Goal: Task Accomplishment & Management: Complete application form

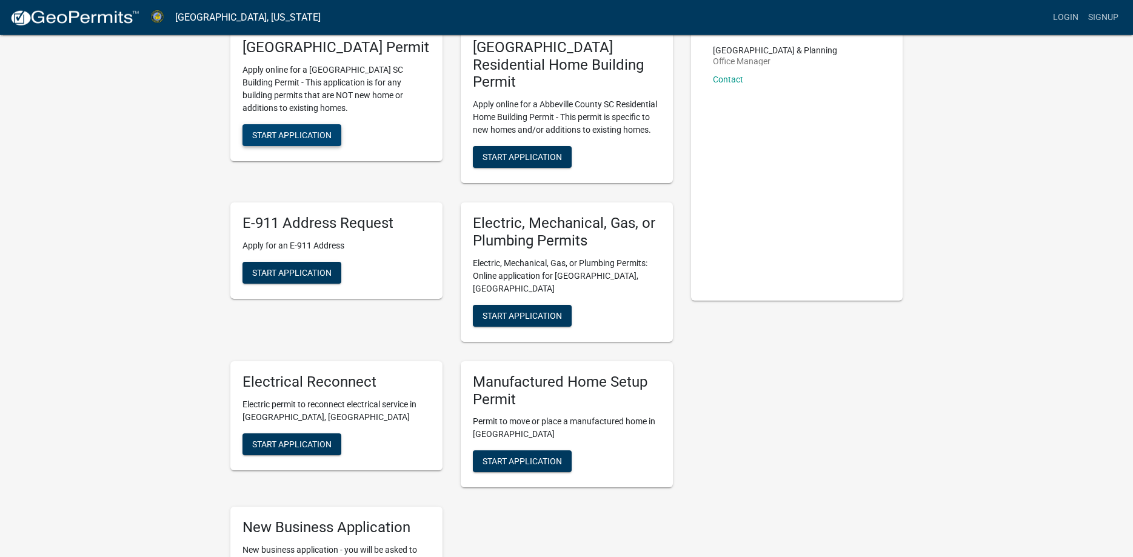
scroll to position [41, 0]
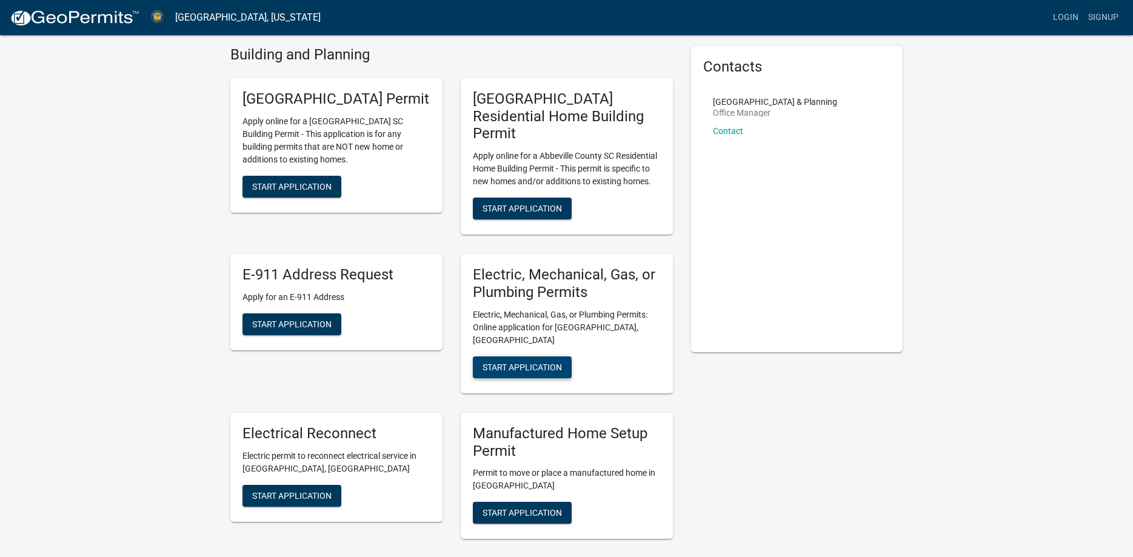
click at [540, 362] on span "Start Application" at bounding box center [522, 367] width 79 height 10
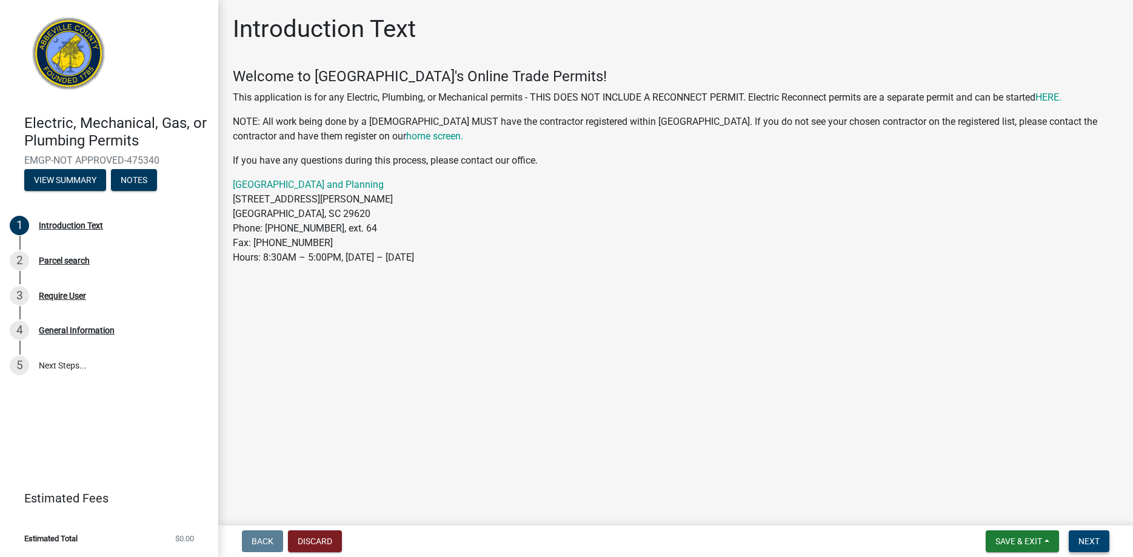
click at [1084, 542] on span "Next" at bounding box center [1089, 542] width 21 height 10
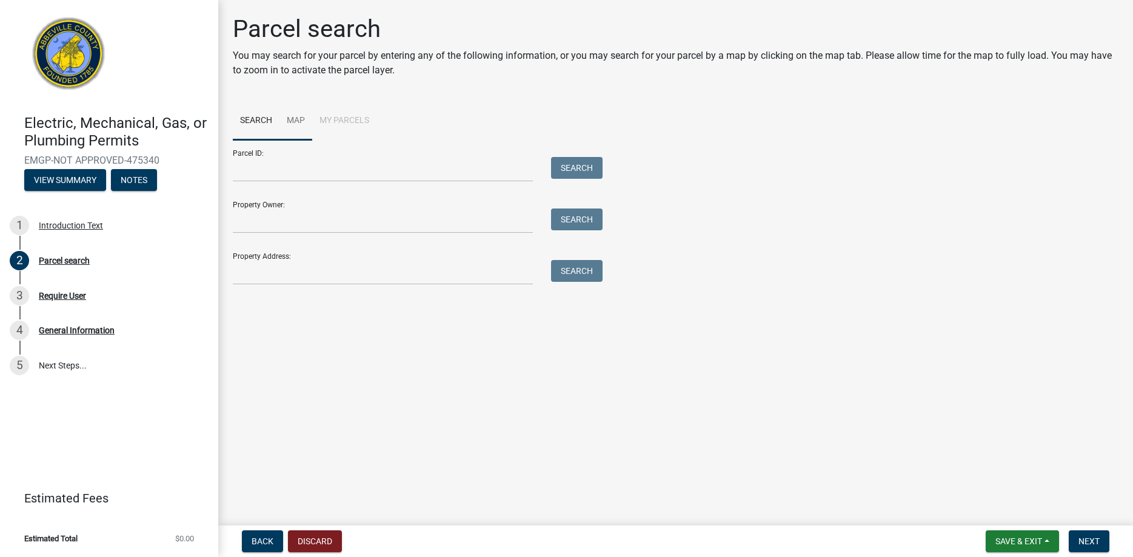
click at [306, 120] on link "Map" at bounding box center [295, 121] width 33 height 39
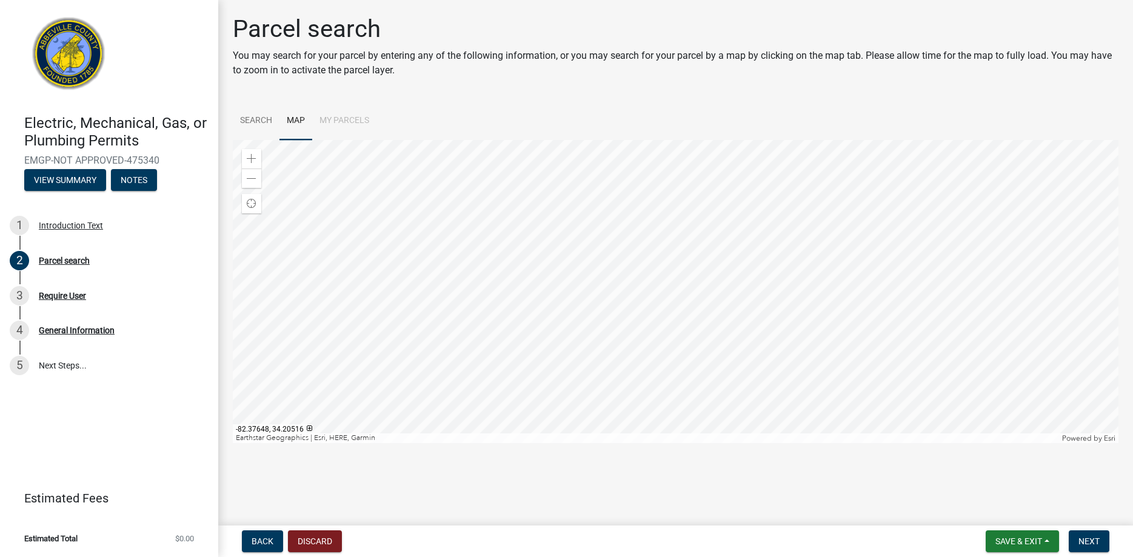
click at [755, 307] on div at bounding box center [676, 291] width 886 height 303
click at [266, 118] on link "Search" at bounding box center [256, 121] width 47 height 39
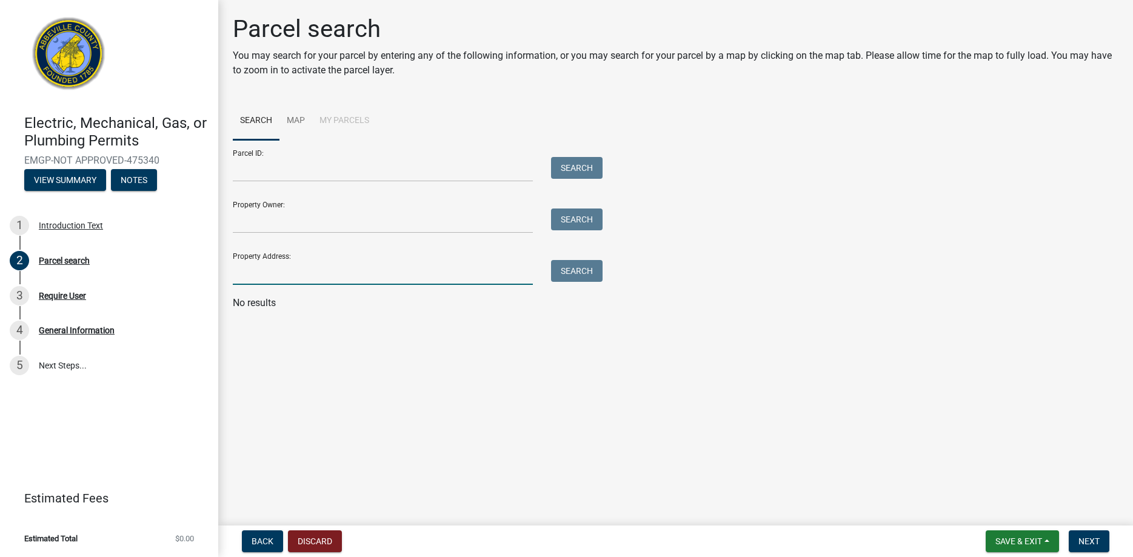
click at [293, 274] on input "Property Address:" at bounding box center [383, 272] width 300 height 25
type input "[STREET_ADDRESS][PERSON_NAME]"
click at [579, 272] on button "Search" at bounding box center [577, 271] width 52 height 22
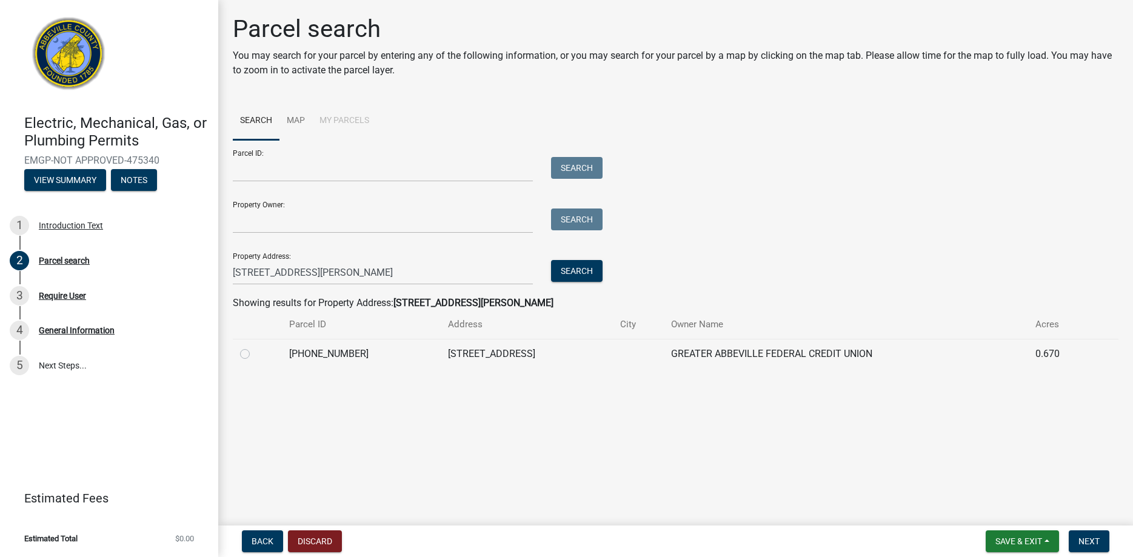
click at [255, 347] on label at bounding box center [255, 347] width 0 height 0
click at [255, 354] on input "radio" at bounding box center [259, 351] width 8 height 8
radio input "true"
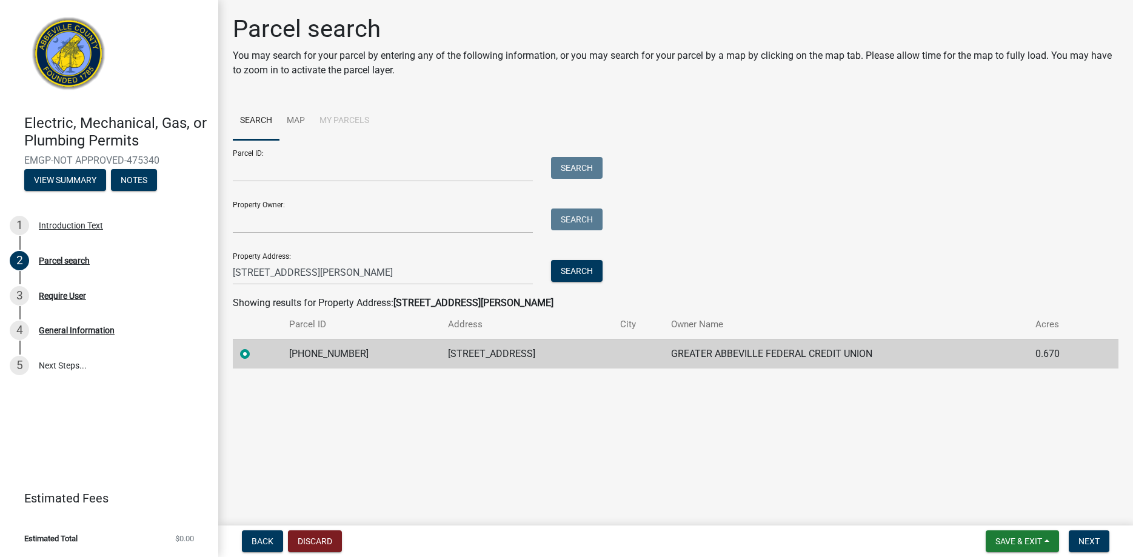
click at [577, 350] on td "[STREET_ADDRESS]" at bounding box center [527, 354] width 172 height 30
click at [1099, 543] on span "Next" at bounding box center [1089, 542] width 21 height 10
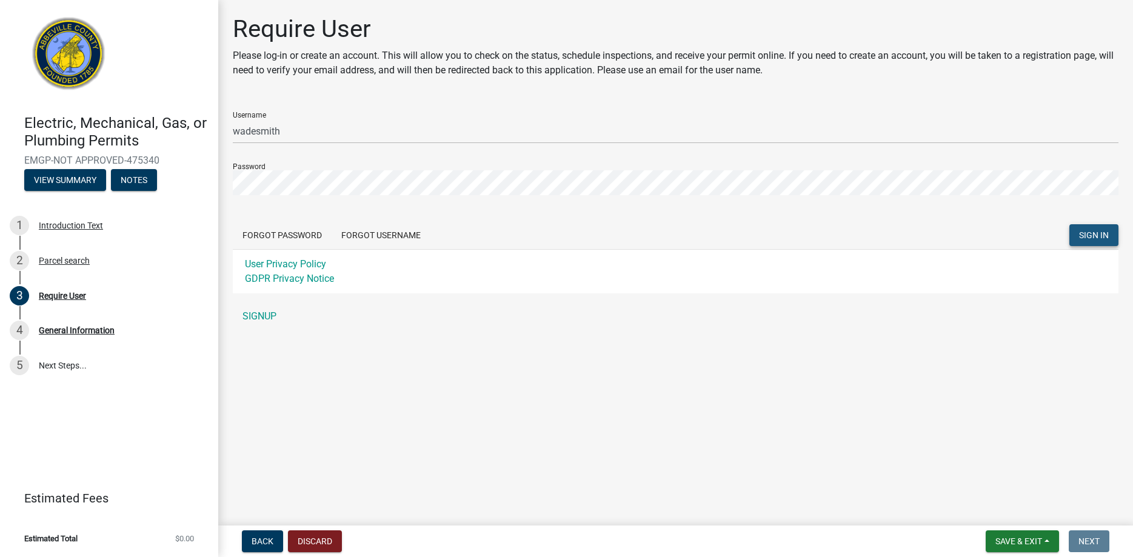
click at [1094, 239] on span "SIGN IN" at bounding box center [1094, 235] width 30 height 10
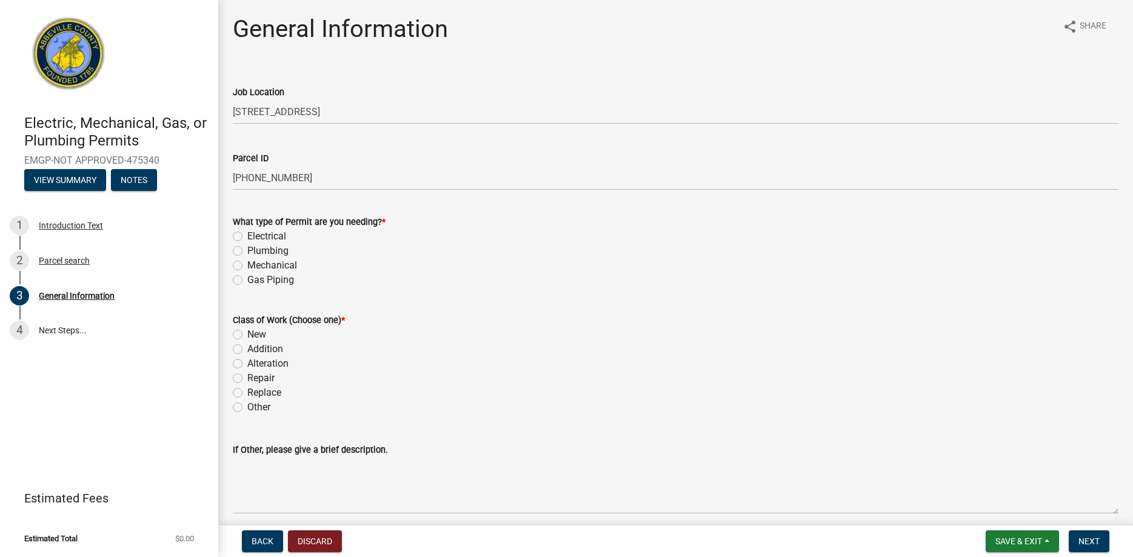
click at [247, 236] on label "Electrical" at bounding box center [266, 236] width 39 height 15
click at [247, 236] on input "Electrical" at bounding box center [251, 233] width 8 height 8
radio input "true"
click at [247, 333] on label "New" at bounding box center [256, 334] width 19 height 15
click at [247, 333] on input "New" at bounding box center [251, 331] width 8 height 8
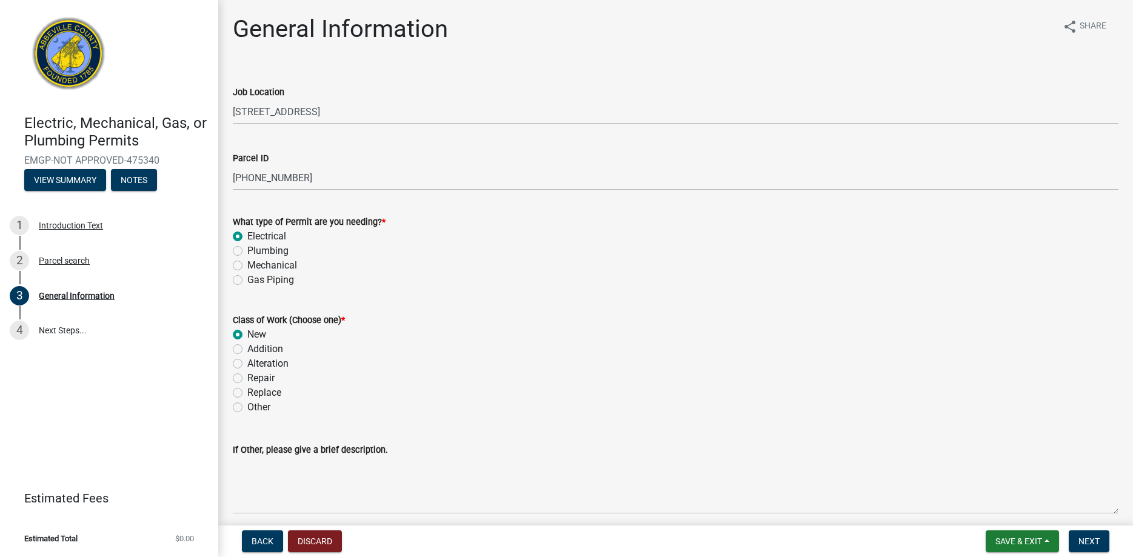
radio input "true"
click at [247, 362] on label "Alteration" at bounding box center [267, 363] width 41 height 15
click at [247, 362] on input "Alteration" at bounding box center [251, 360] width 8 height 8
radio input "true"
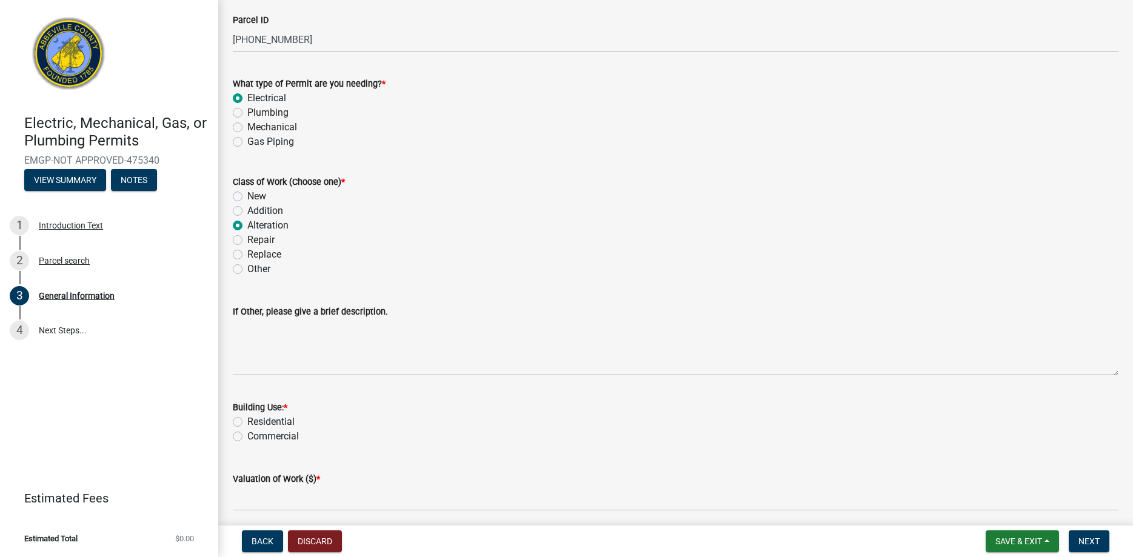
scroll to position [230, 0]
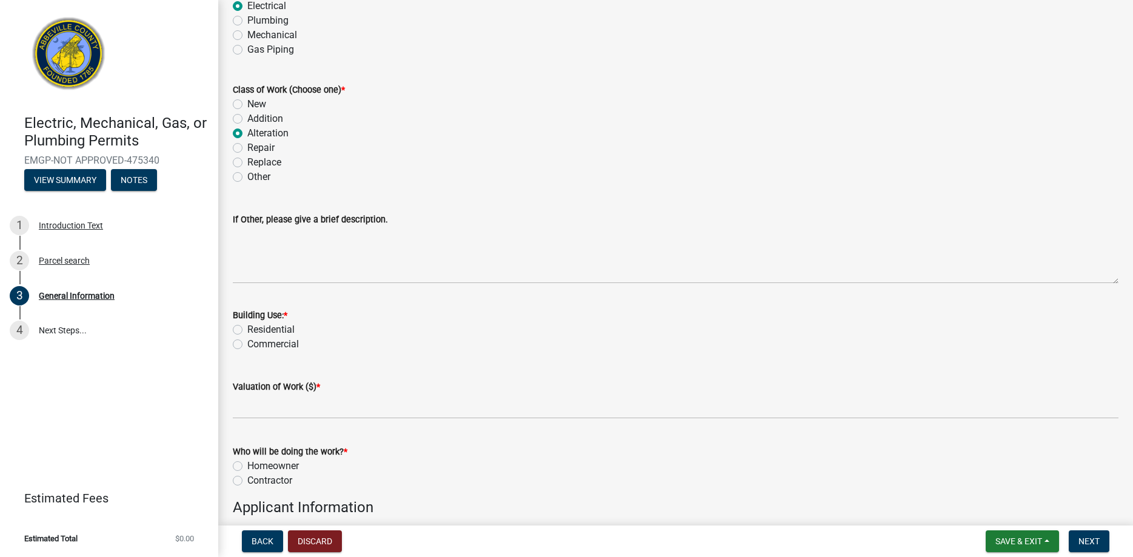
click at [247, 344] on label "Commercial" at bounding box center [273, 344] width 52 height 15
click at [247, 344] on input "Commercial" at bounding box center [251, 341] width 8 height 8
radio input "true"
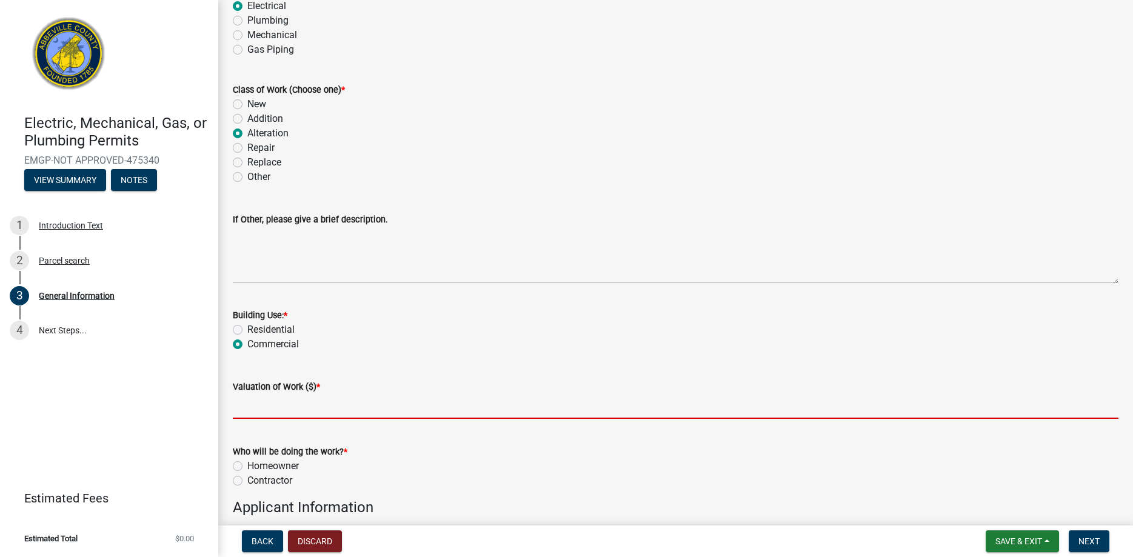
click at [299, 408] on input "text" at bounding box center [676, 406] width 886 height 25
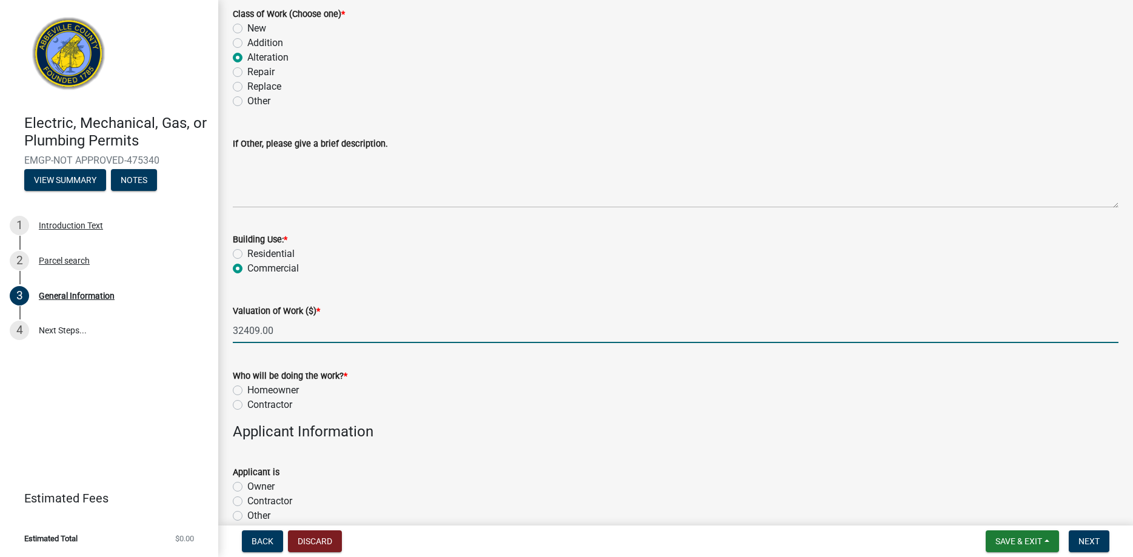
scroll to position [323, 0]
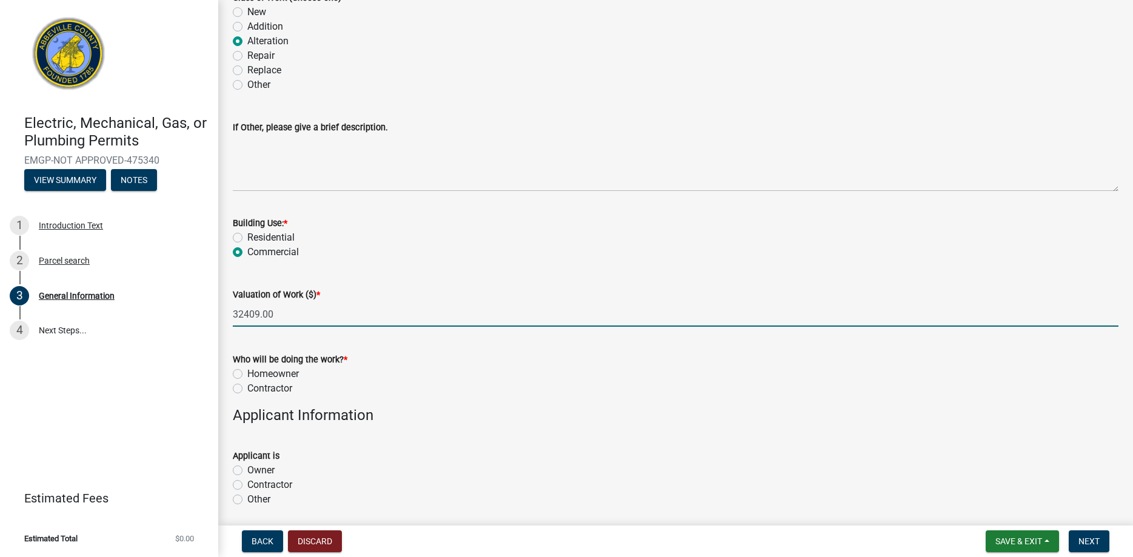
type input "32409"
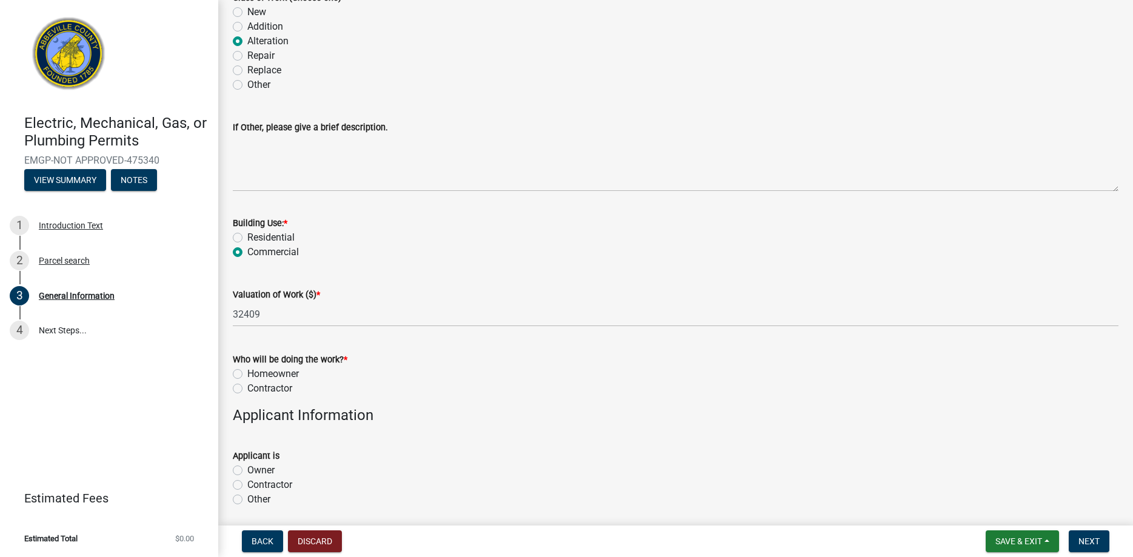
click at [247, 390] on label "Contractor" at bounding box center [269, 388] width 45 height 15
click at [247, 389] on input "Contractor" at bounding box center [251, 385] width 8 height 8
radio input "true"
click at [247, 486] on label "Contractor" at bounding box center [269, 485] width 45 height 15
click at [247, 486] on input "Contractor" at bounding box center [251, 482] width 8 height 8
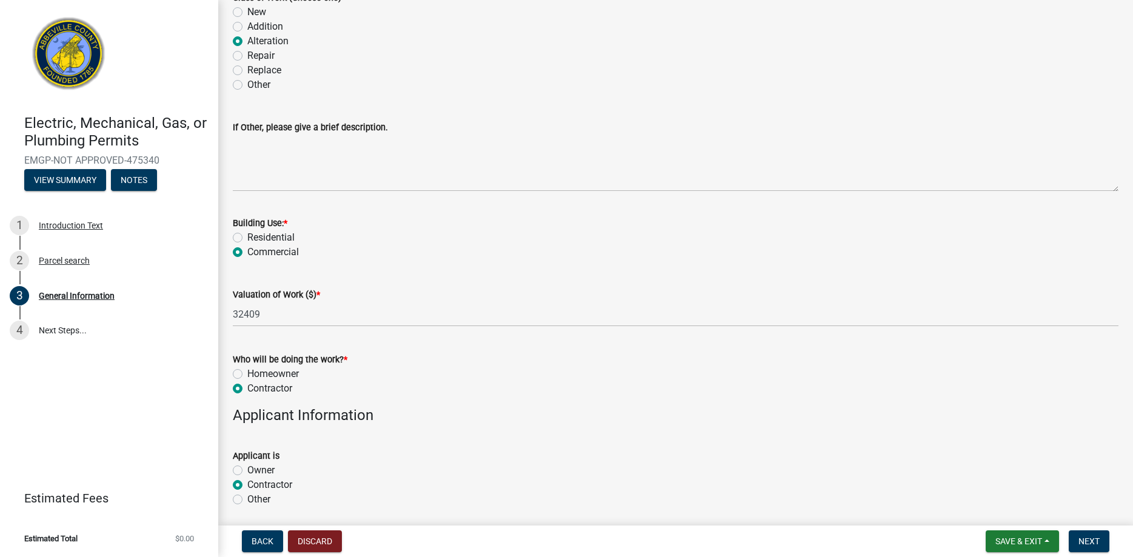
radio input "true"
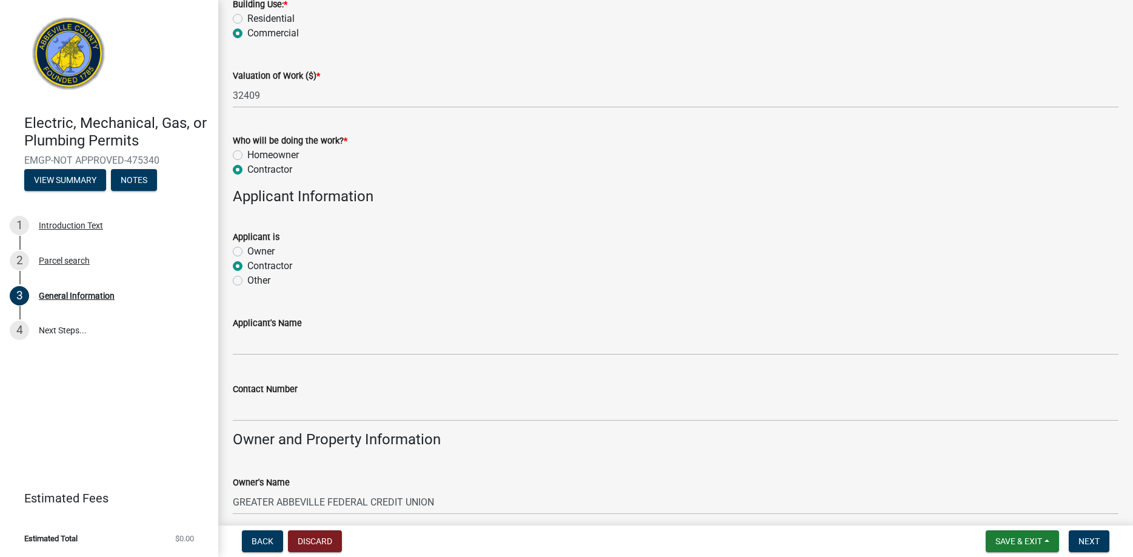
scroll to position [599, 0]
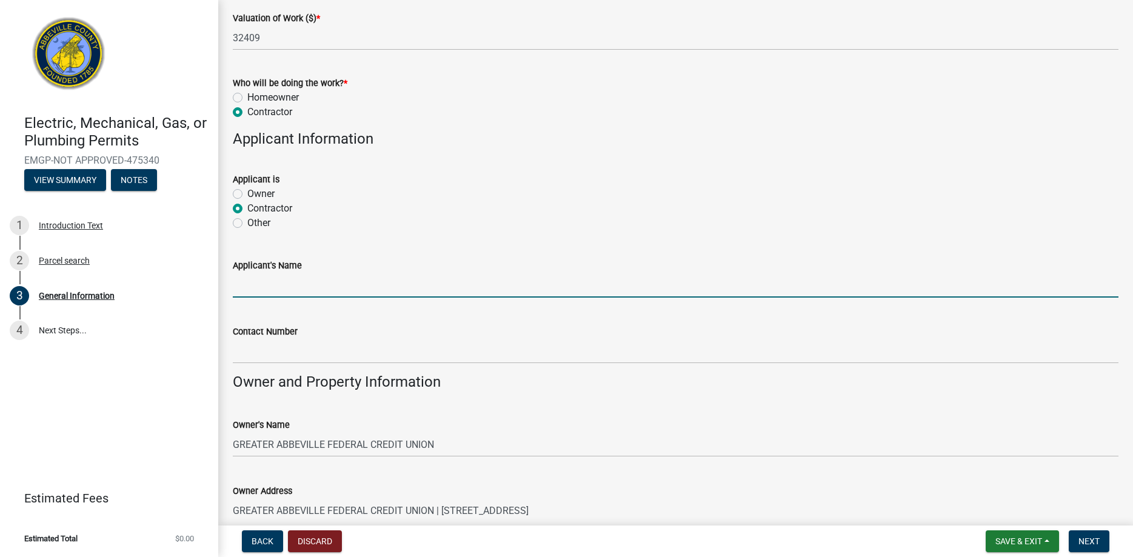
click at [334, 290] on input "Applicant's Name" at bounding box center [676, 285] width 886 height 25
type input "[PERSON_NAME]"
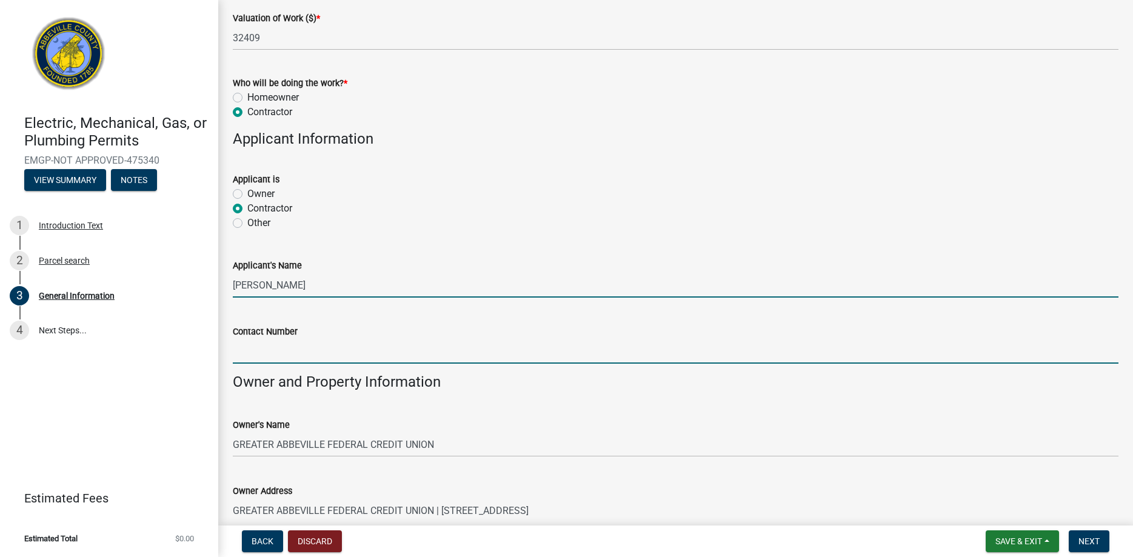
click at [389, 350] on input "Contact Number" at bounding box center [676, 351] width 886 height 25
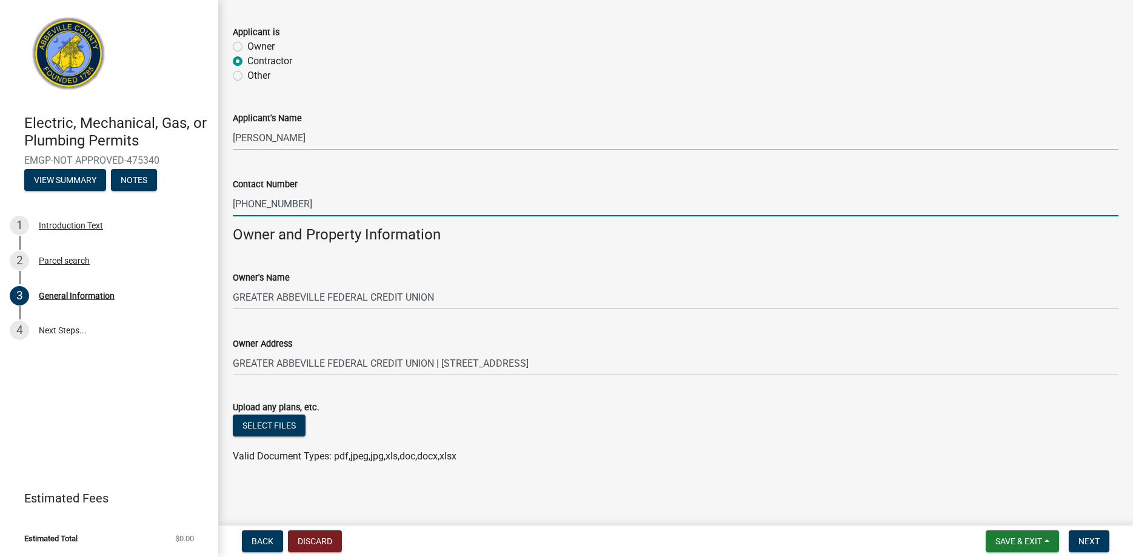
scroll to position [748, 0]
type input "[PHONE_NUMBER]"
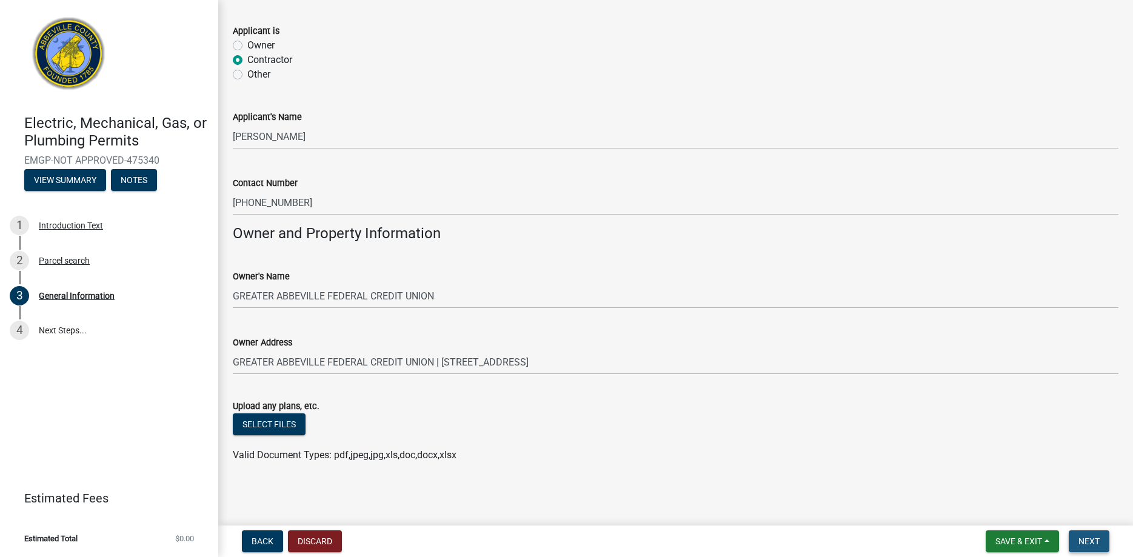
click at [1096, 539] on span "Next" at bounding box center [1089, 542] width 21 height 10
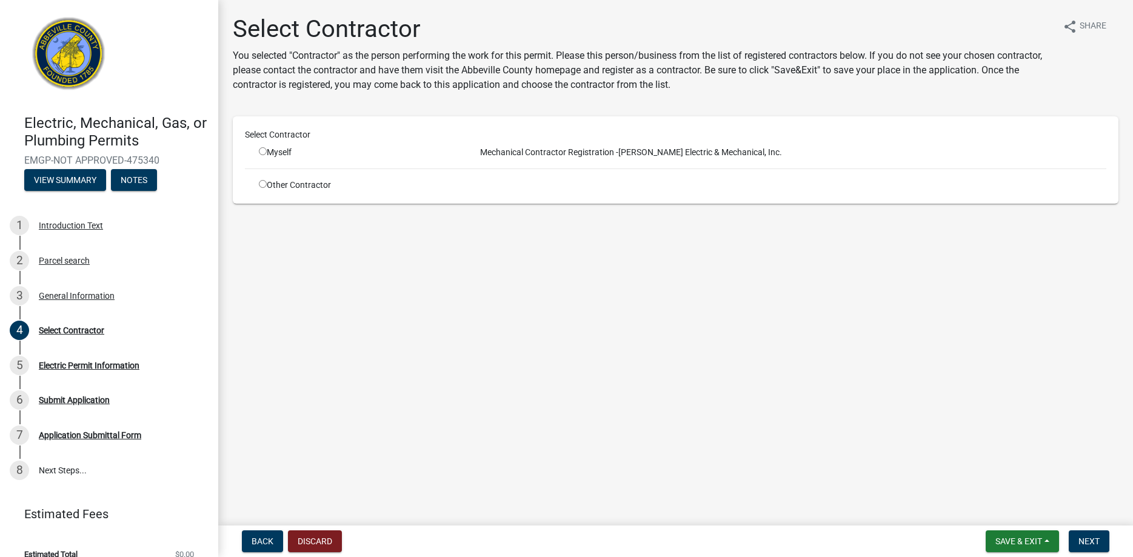
click at [263, 150] on input "radio" at bounding box center [263, 151] width 8 height 8
radio input "true"
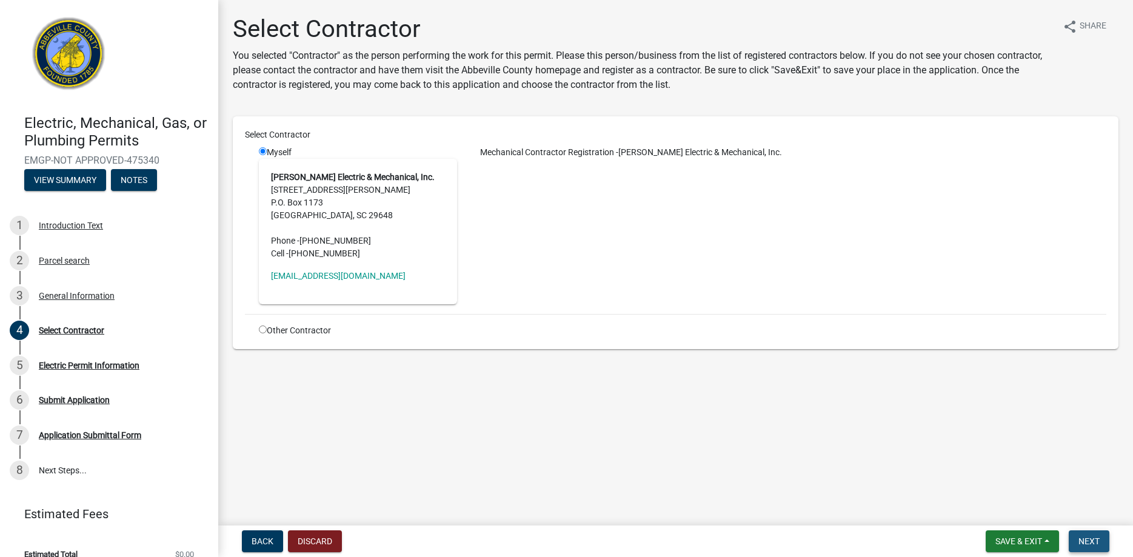
click at [1092, 537] on span "Next" at bounding box center [1089, 542] width 21 height 10
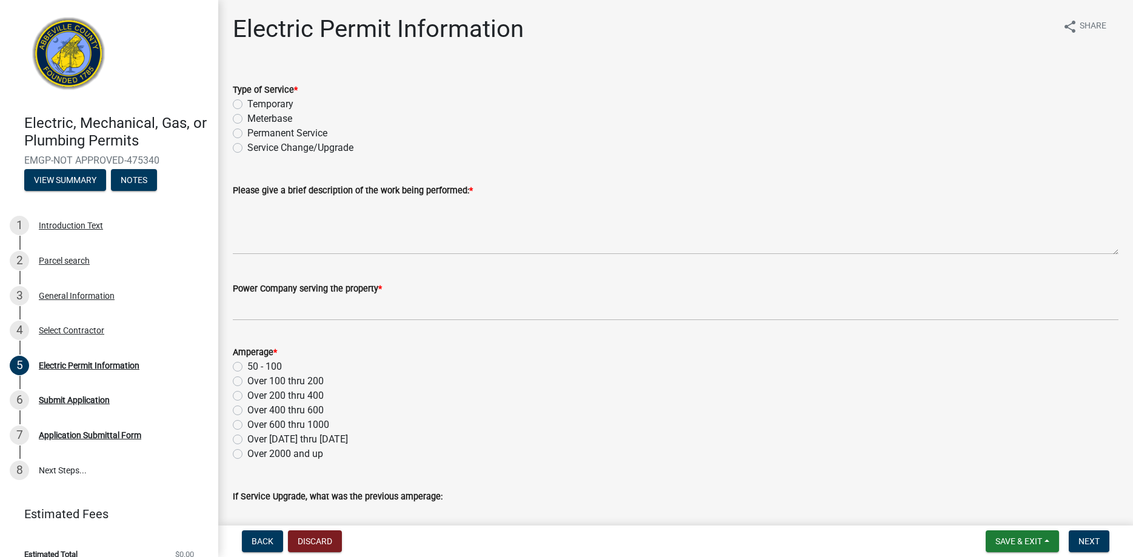
click at [247, 119] on label "Meterbase" at bounding box center [269, 119] width 45 height 15
click at [247, 119] on input "Meterbase" at bounding box center [251, 116] width 8 height 8
radio input "true"
click at [247, 132] on label "Permanent Service" at bounding box center [287, 133] width 80 height 15
click at [247, 132] on input "Permanent Service" at bounding box center [251, 130] width 8 height 8
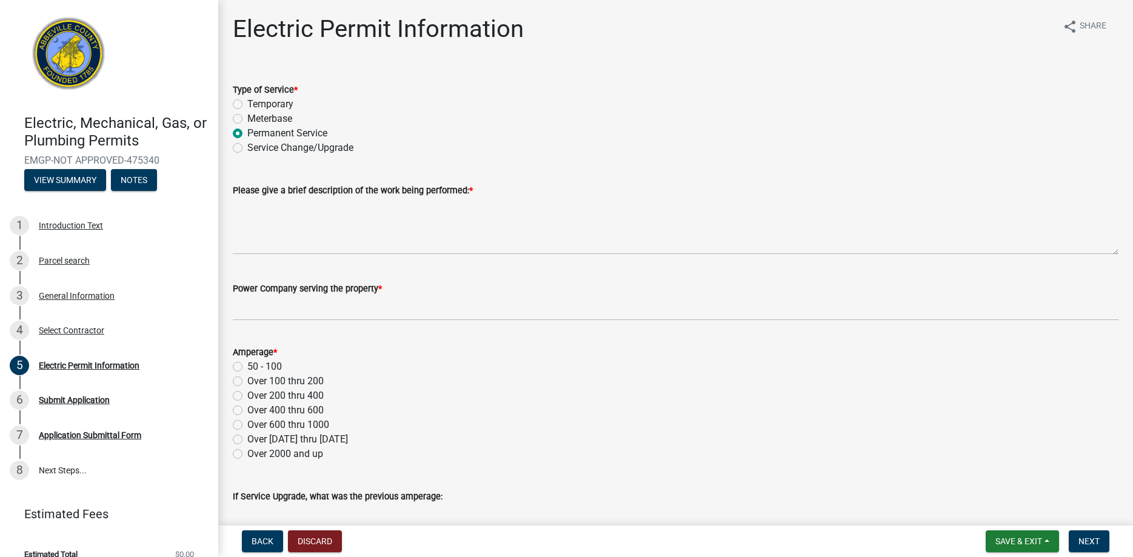
radio input "true"
click at [247, 118] on label "Meterbase" at bounding box center [269, 119] width 45 height 15
click at [247, 118] on input "Meterbase" at bounding box center [251, 116] width 8 height 8
radio input "true"
click at [247, 133] on label "Permanent Service" at bounding box center [287, 133] width 80 height 15
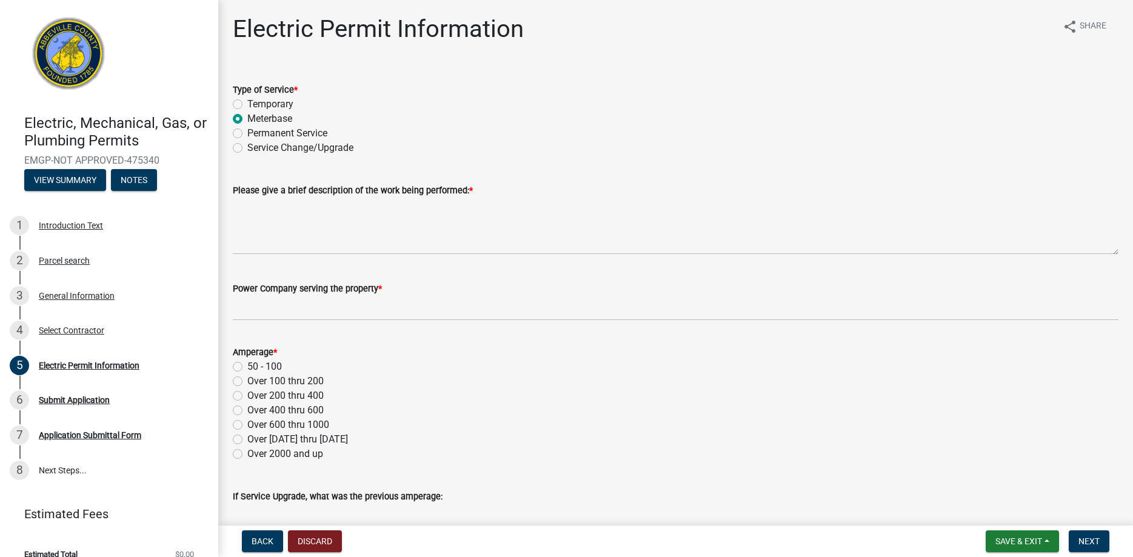
click at [247, 133] on input "Permanent Service" at bounding box center [251, 130] width 8 height 8
radio input "true"
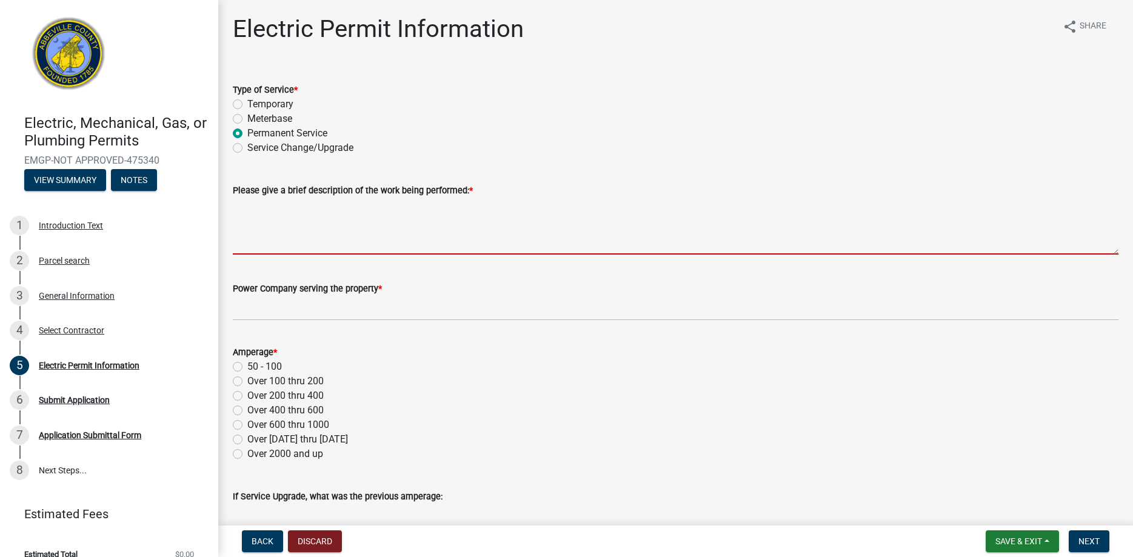
click at [310, 244] on textarea "Please give a brief description of the work being performed: *" at bounding box center [676, 226] width 886 height 57
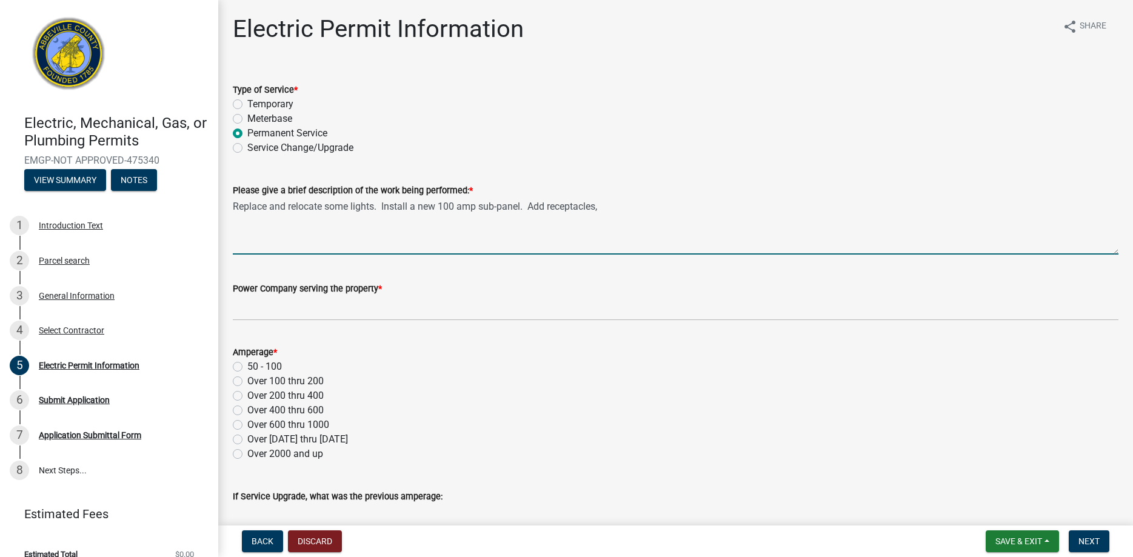
type textarea "Replace and relocate some lights. Install a new 100 amp sub-panel. Add receptac…"
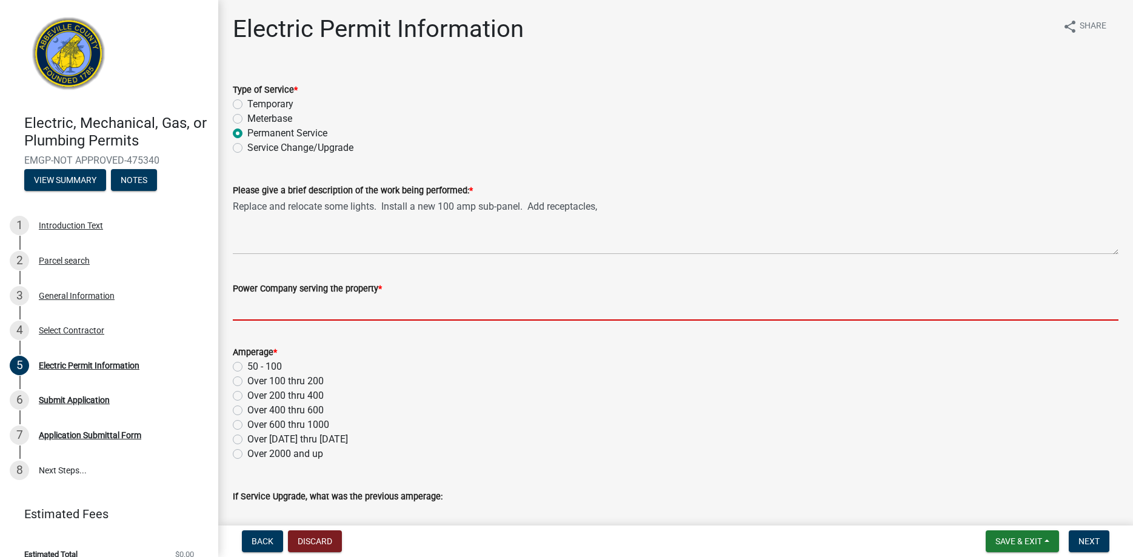
click at [284, 312] on input "Power Company serving the property *" at bounding box center [676, 308] width 886 height 25
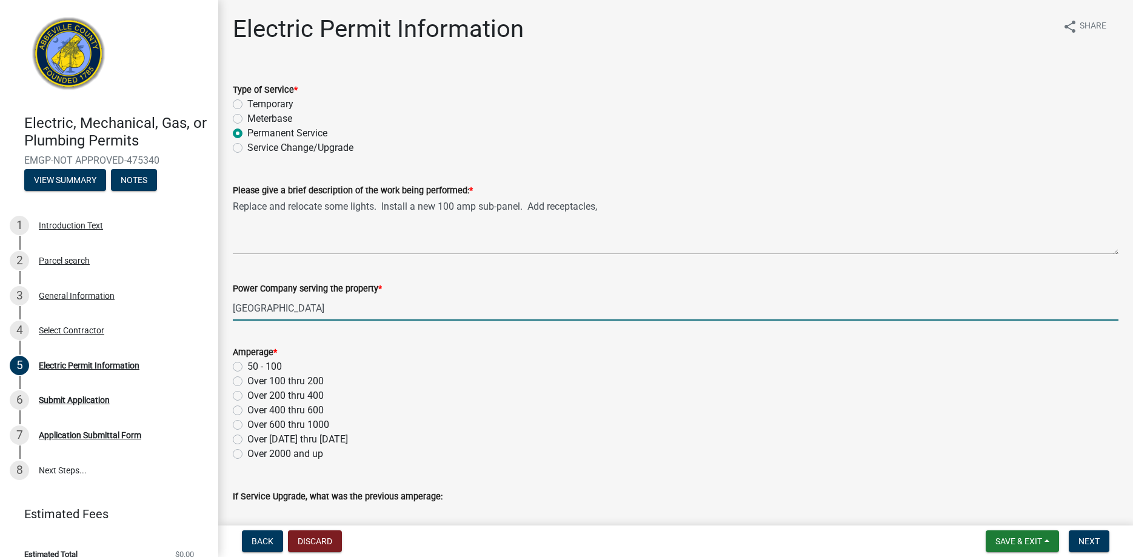
type input "[GEOGRAPHIC_DATA]"
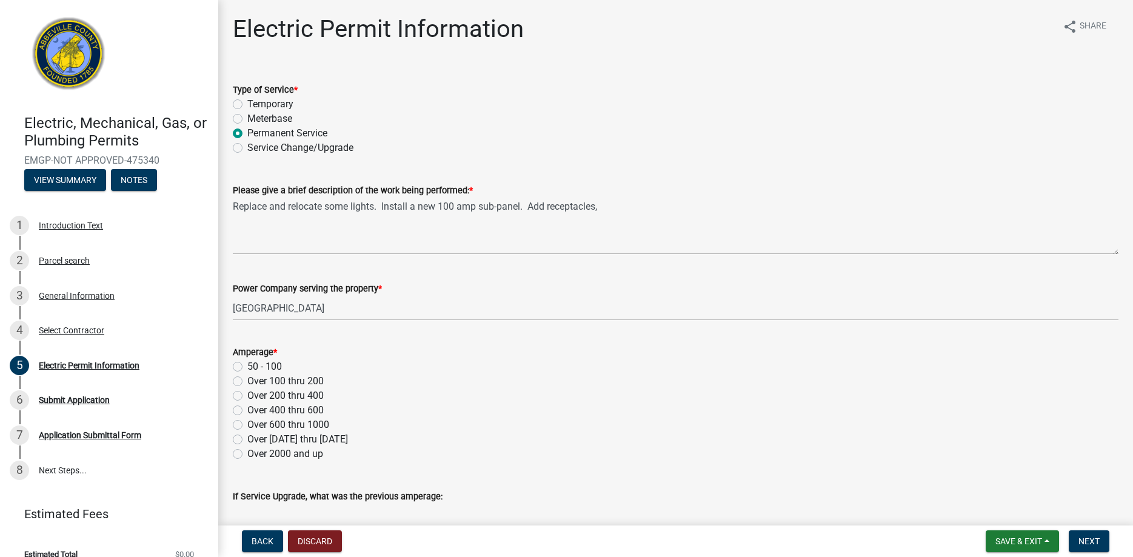
click at [247, 396] on label "Over 200 thru 400" at bounding box center [285, 396] width 76 height 15
click at [247, 396] on input "Over 200 thru 400" at bounding box center [251, 393] width 8 height 8
radio input "true"
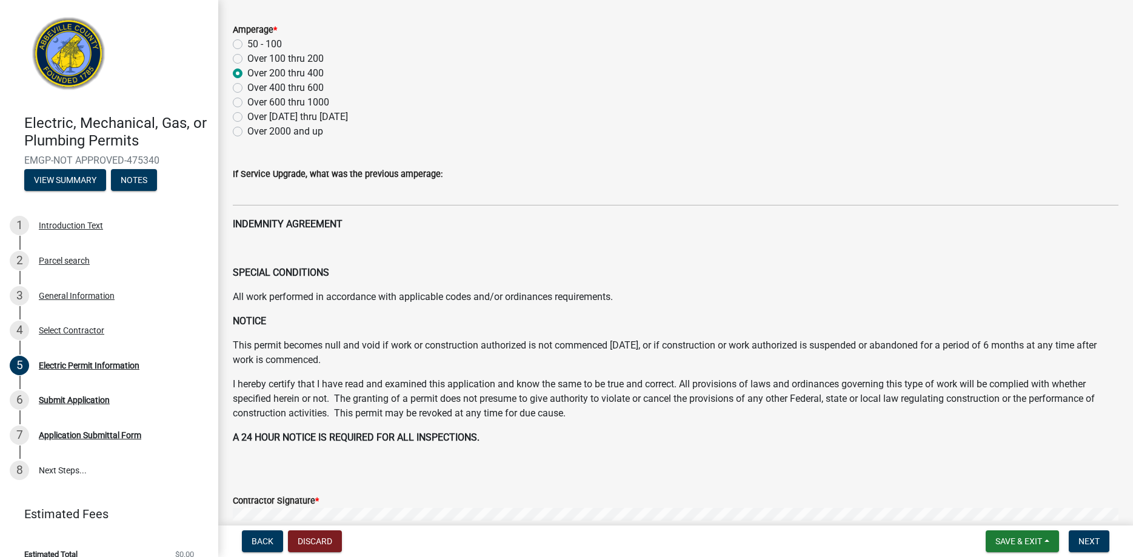
scroll to position [507, 0]
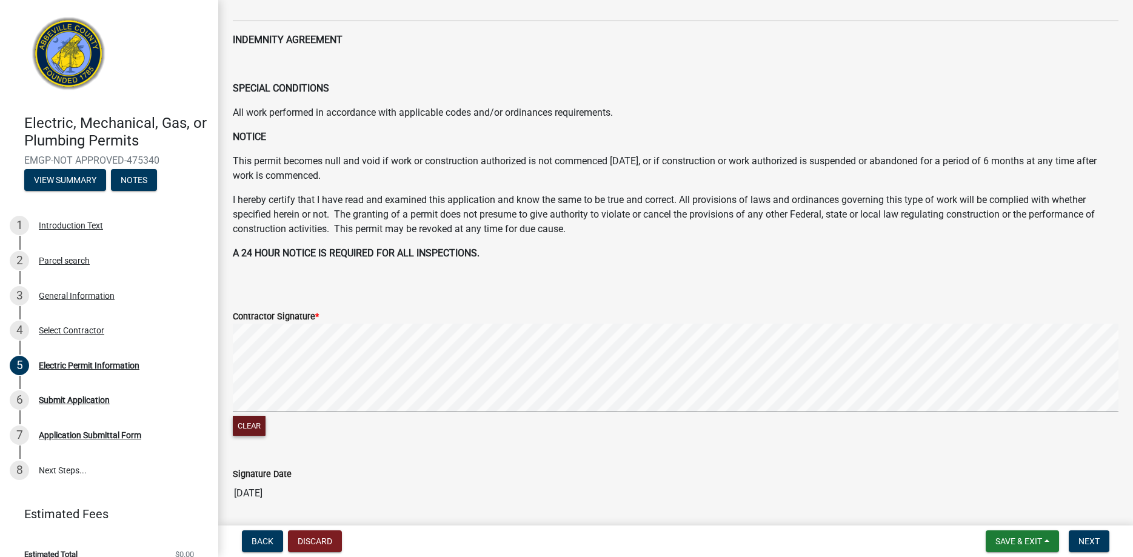
click at [255, 423] on button "Clear" at bounding box center [249, 426] width 33 height 20
click at [1085, 538] on span "Next" at bounding box center [1089, 542] width 21 height 10
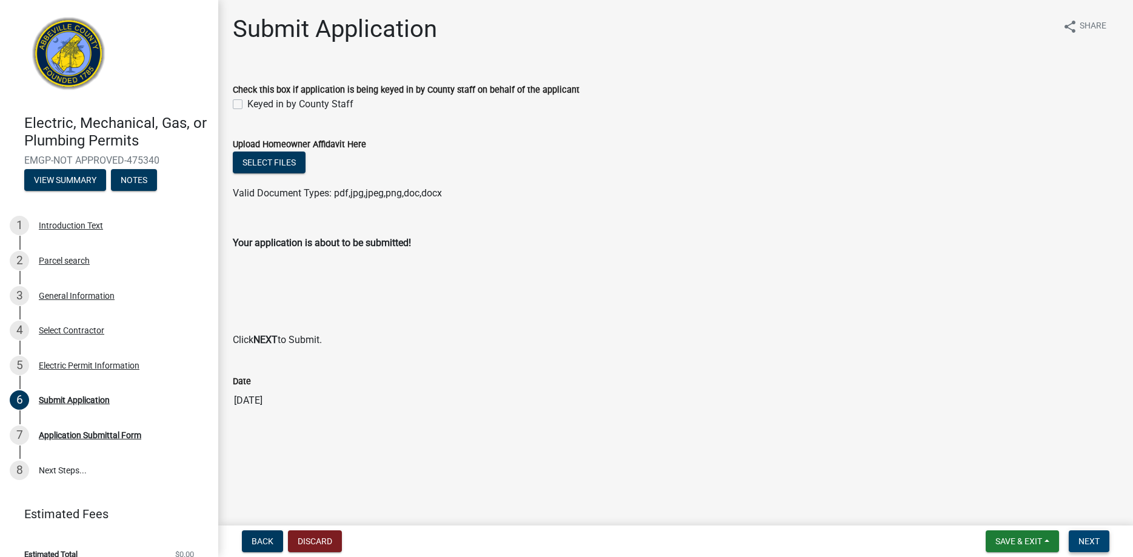
click at [1094, 541] on span "Next" at bounding box center [1089, 542] width 21 height 10
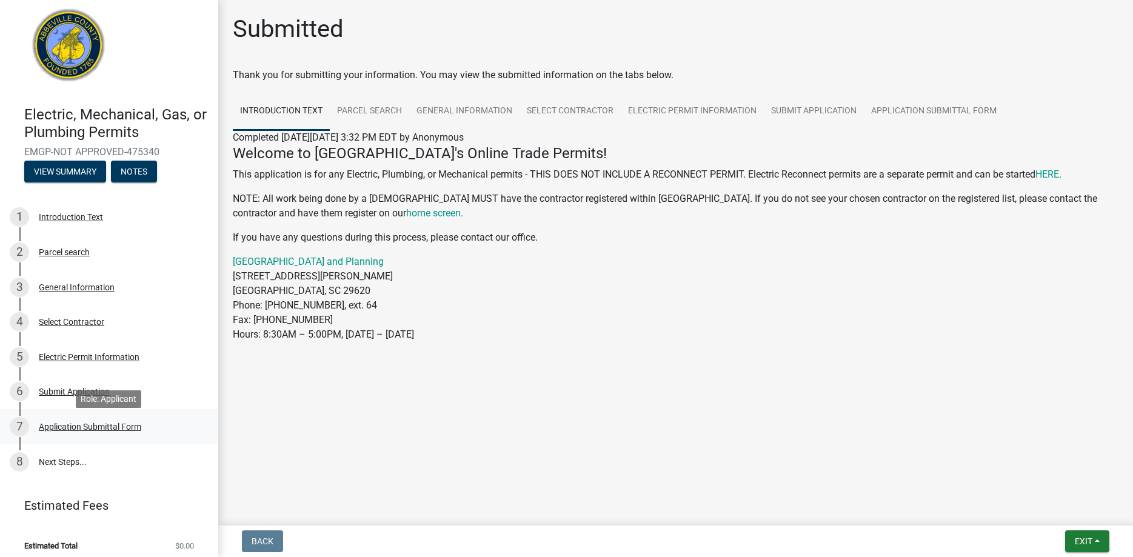
scroll to position [16, 0]
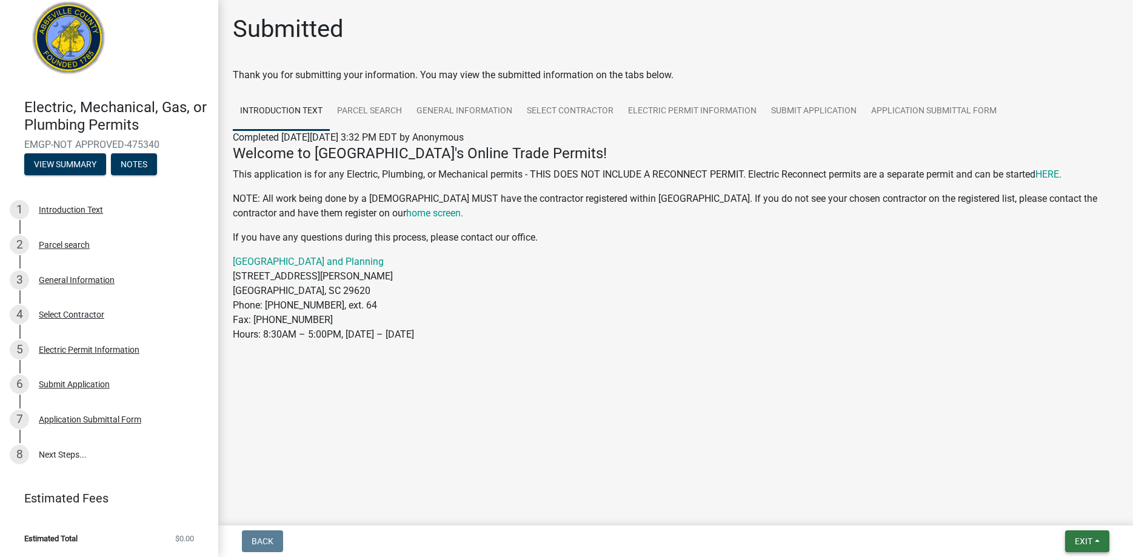
click at [1083, 543] on span "Exit" at bounding box center [1084, 542] width 18 height 10
click at [903, 345] on div "Welcome to [GEOGRAPHIC_DATA]'s Online Trade Permits! This application is for an…" at bounding box center [676, 248] width 904 height 207
